Goal: Find specific page/section: Find specific page/section

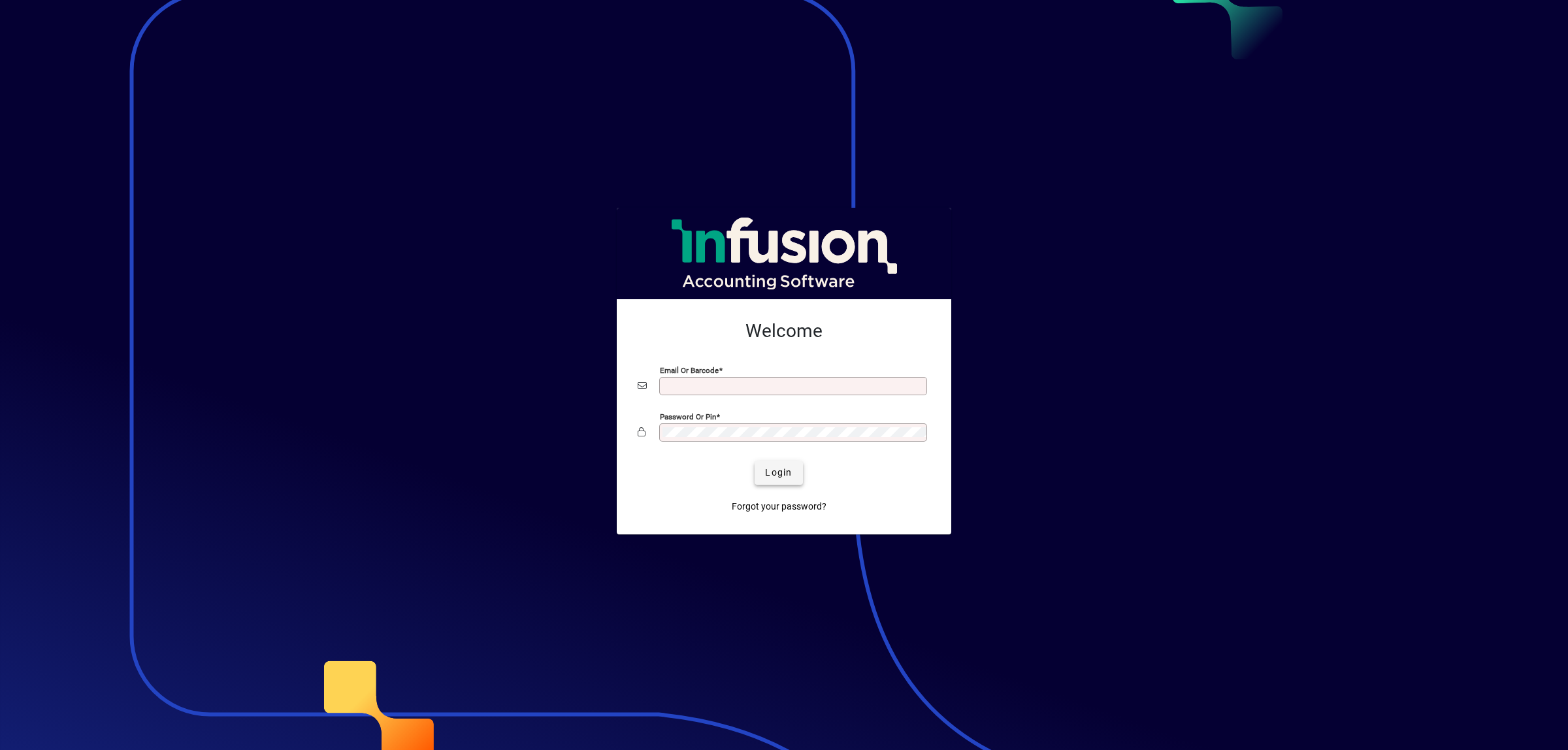
type input "**********"
click at [778, 473] on span "Login" at bounding box center [779, 473] width 27 height 14
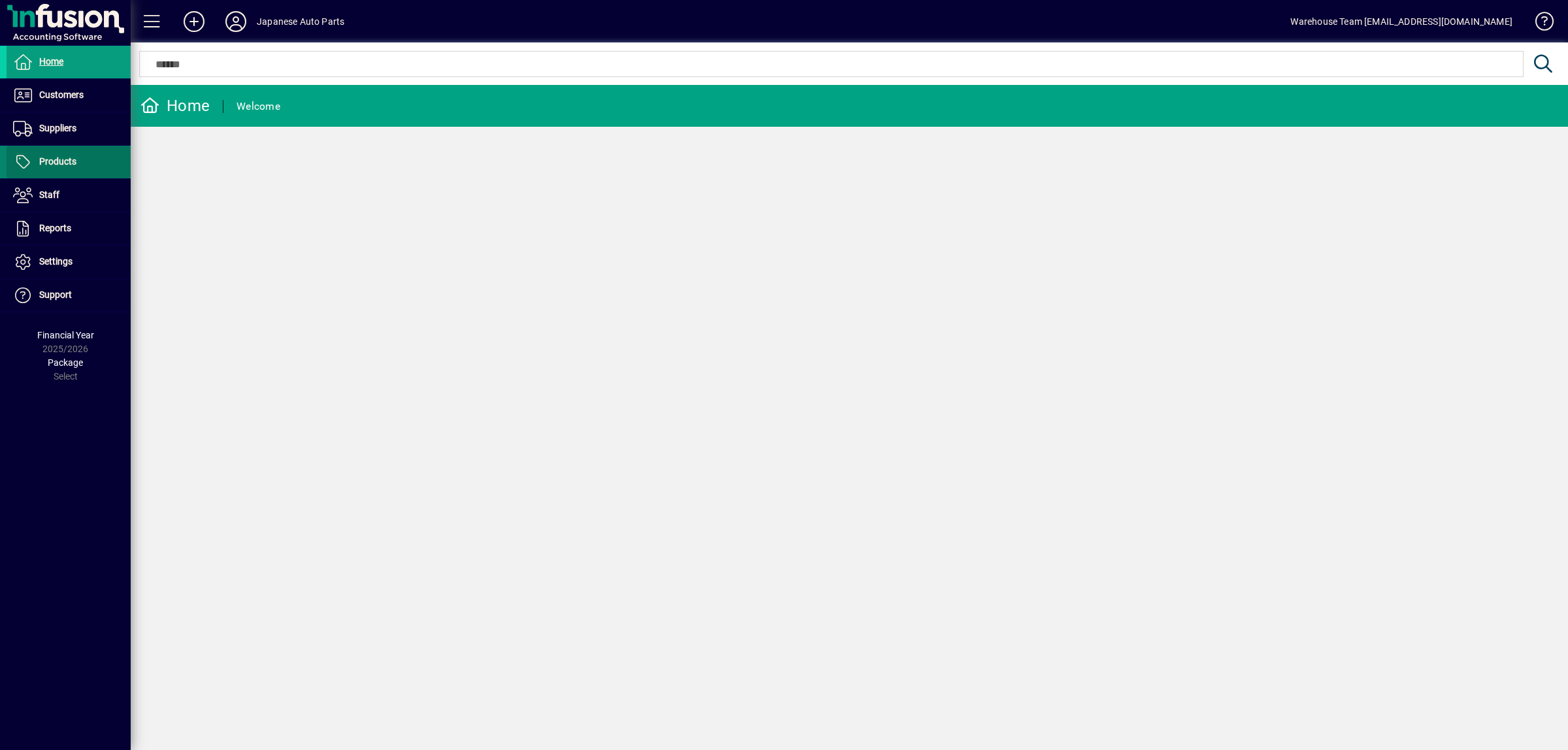
click at [87, 155] on span at bounding box center [68, 162] width 124 height 32
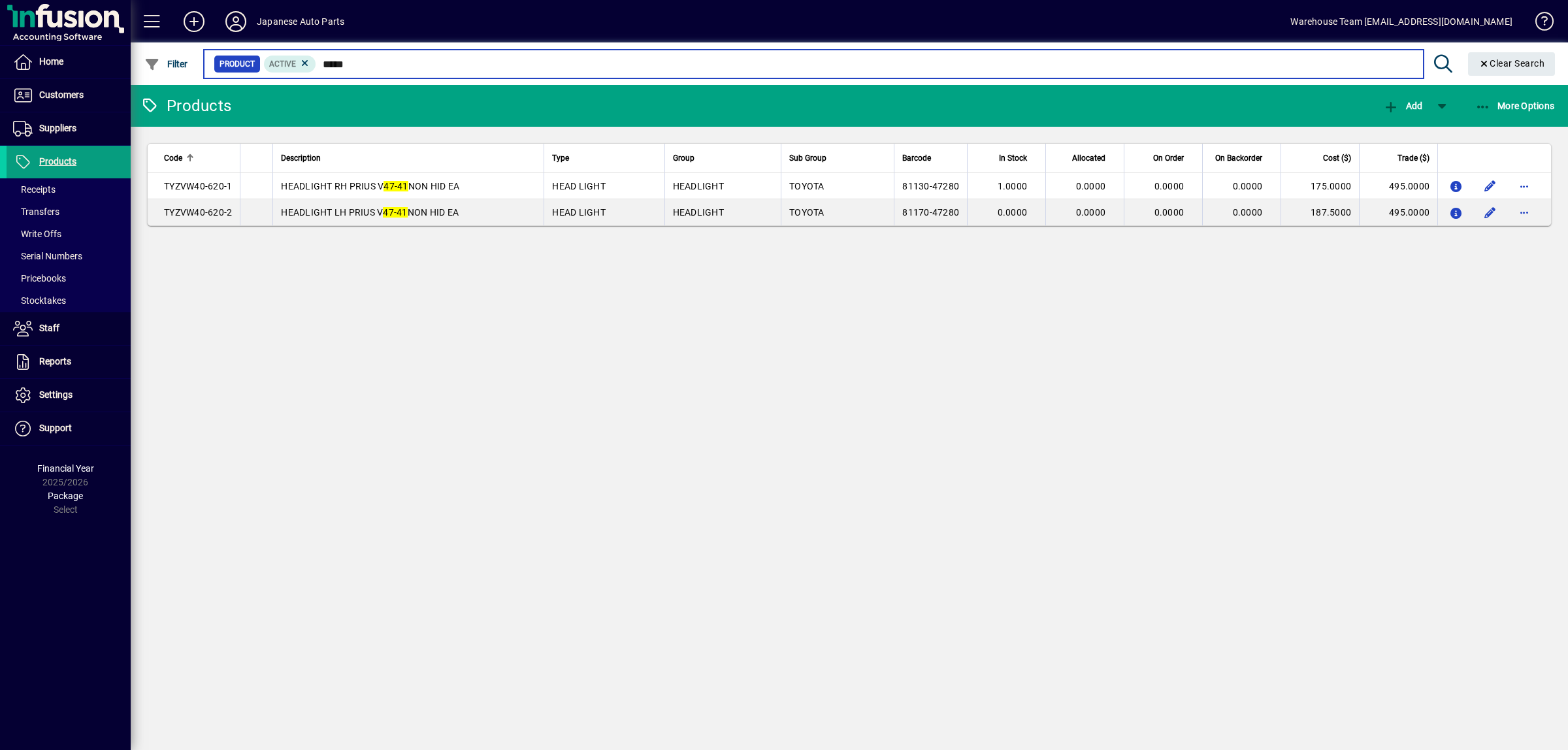
type input "*****"
